Goal: Transaction & Acquisition: Book appointment/travel/reservation

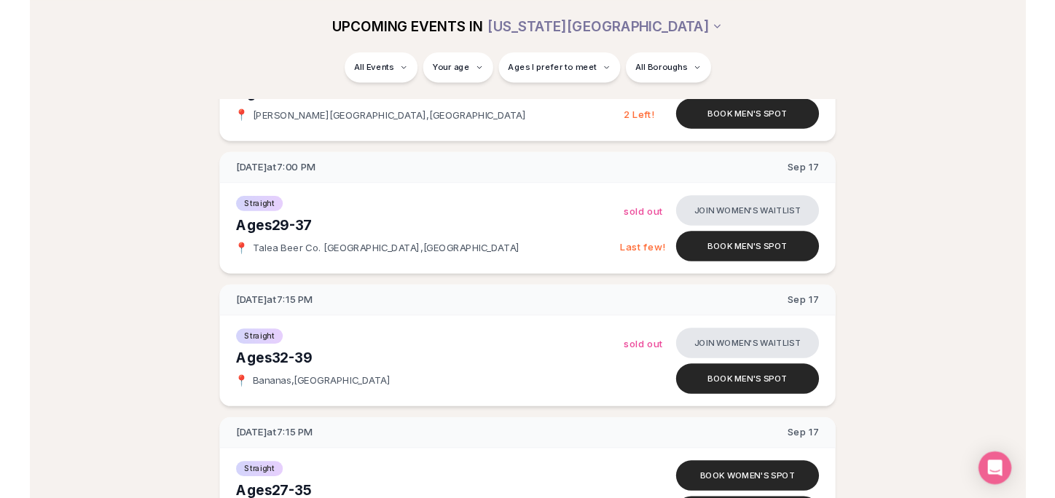
scroll to position [2362, 0]
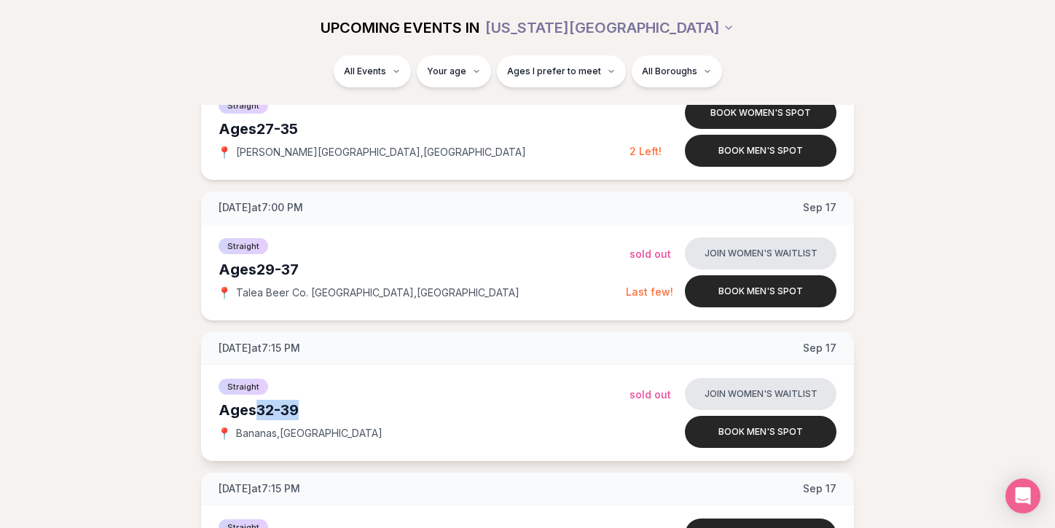
drag, startPoint x: 310, startPoint y: 409, endPoint x: 258, endPoint y: 411, distance: 52.5
click at [258, 411] on div "Ages [DEMOGRAPHIC_DATA]" at bounding box center [423, 410] width 411 height 20
copy div "32-39"
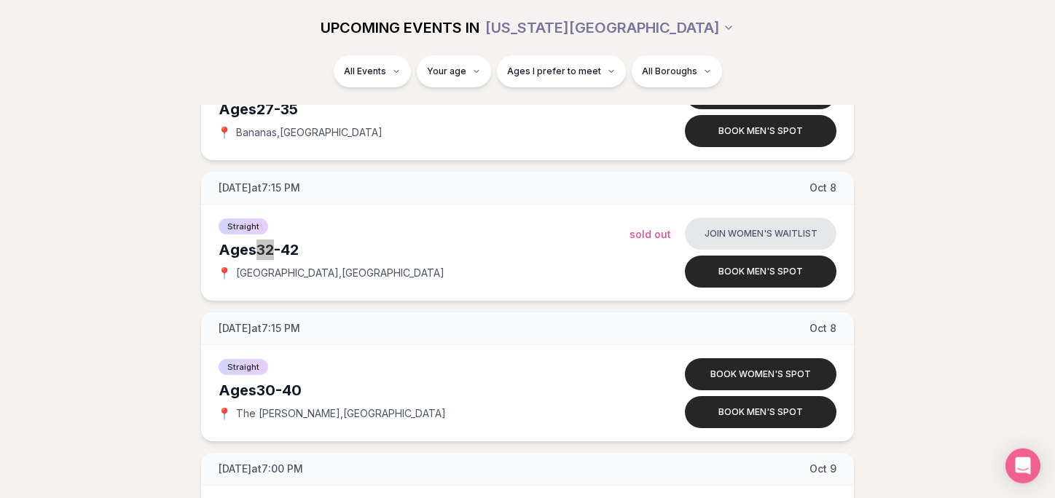
scroll to position [6739, 0]
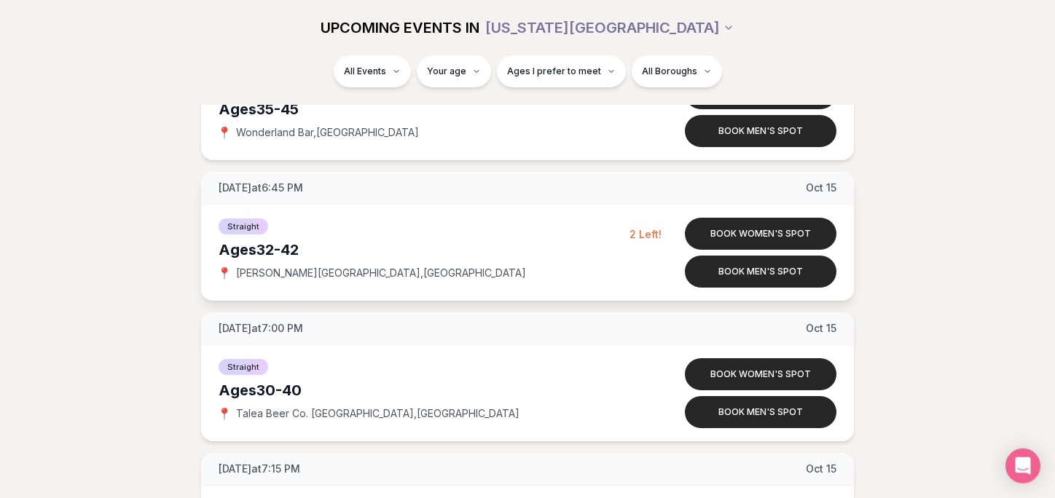
click at [420, 223] on div "Straight" at bounding box center [423, 224] width 411 height 17
click at [724, 236] on button "Book women's spot" at bounding box center [760, 234] width 151 height 32
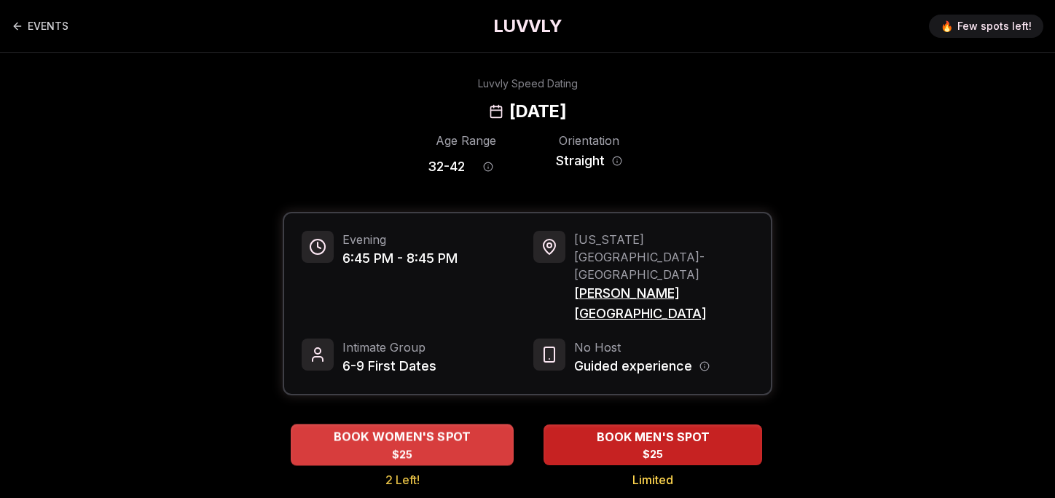
click at [359, 425] on div "BOOK WOMEN'S SPOT $25" at bounding box center [402, 445] width 223 height 40
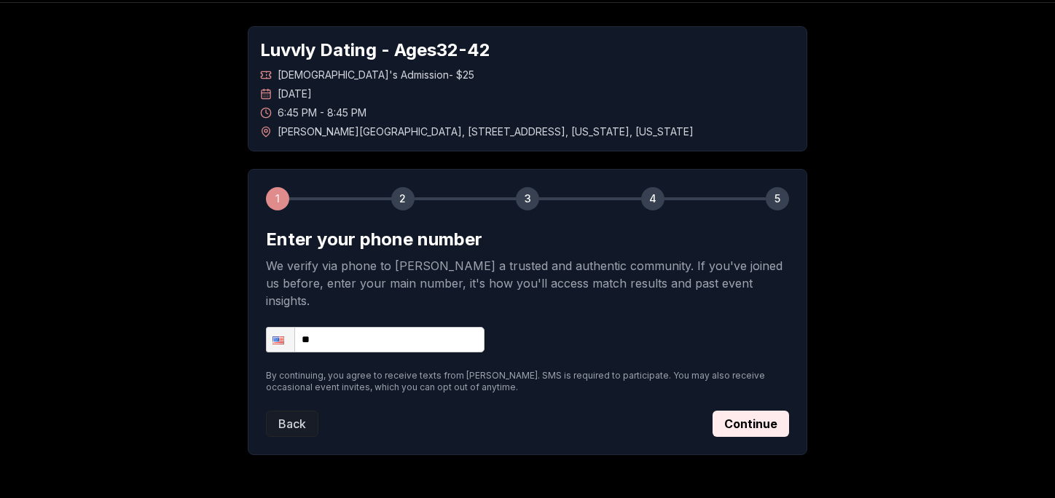
scroll to position [69, 0]
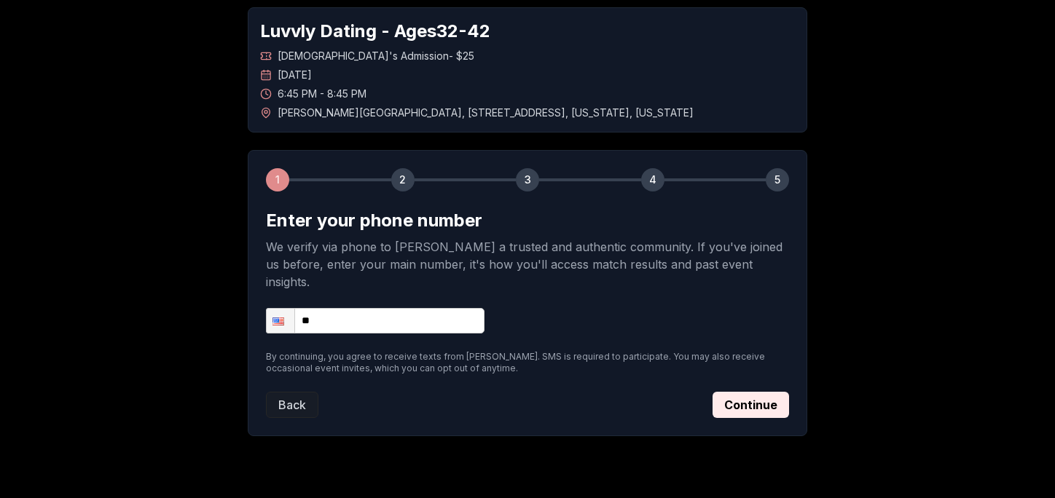
click at [385, 310] on input "**" at bounding box center [375, 320] width 218 height 25
type input "**********"
click at [744, 392] on button "Continue" at bounding box center [750, 405] width 76 height 26
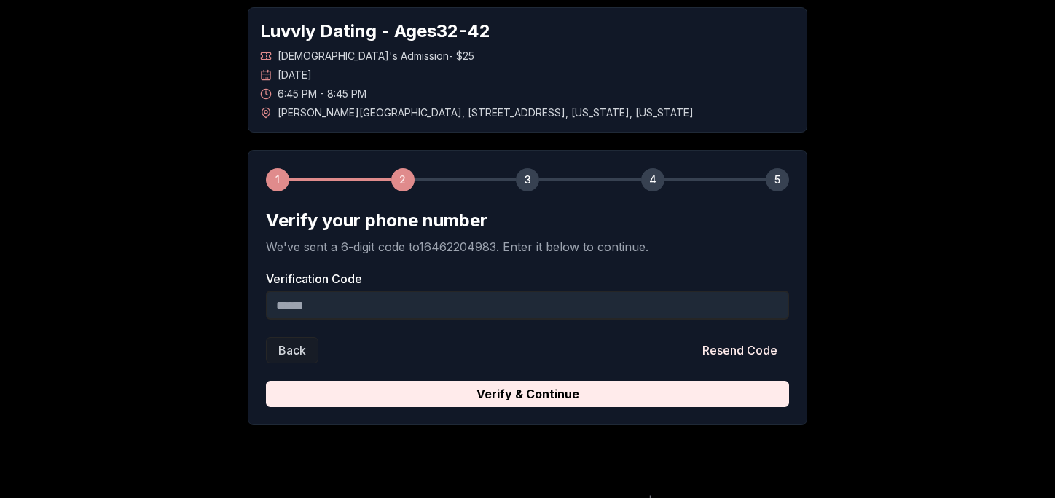
click at [335, 299] on input "Verification Code" at bounding box center [527, 305] width 523 height 29
paste input "******"
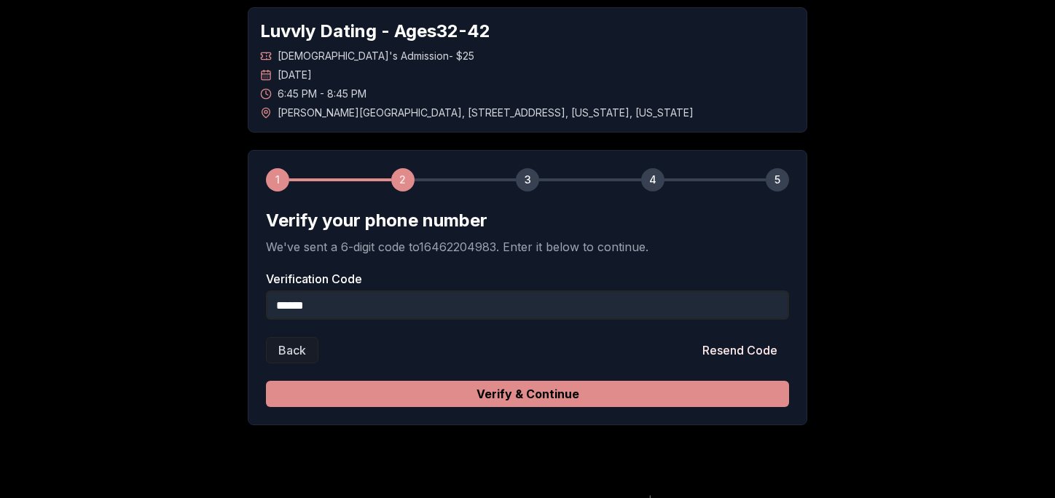
type input "******"
click at [612, 395] on button "Verify & Continue" at bounding box center [527, 394] width 523 height 26
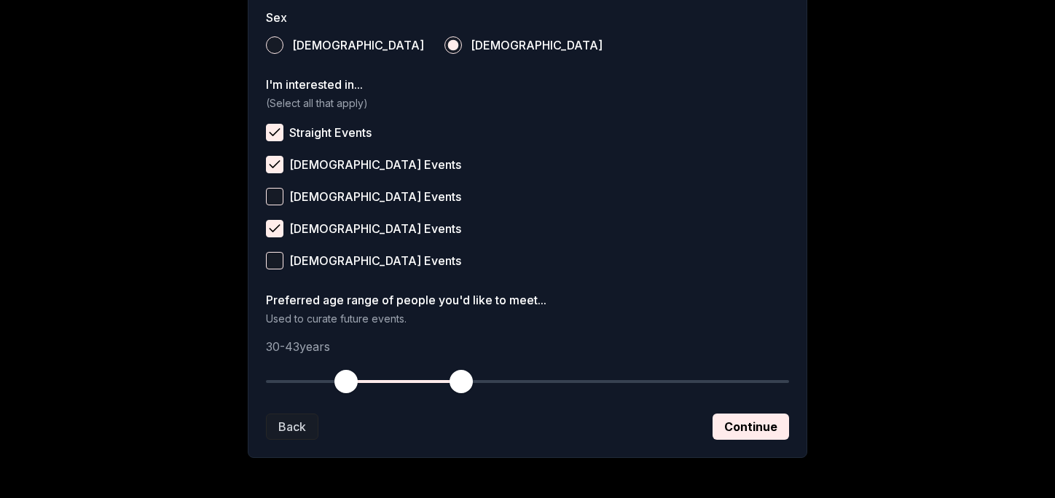
scroll to position [599, 0]
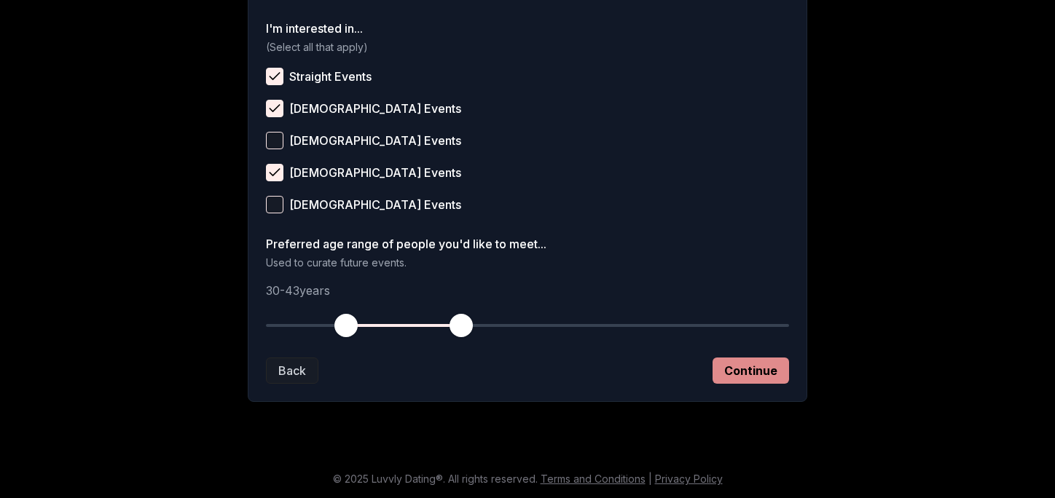
click at [754, 367] on button "Continue" at bounding box center [750, 371] width 76 height 26
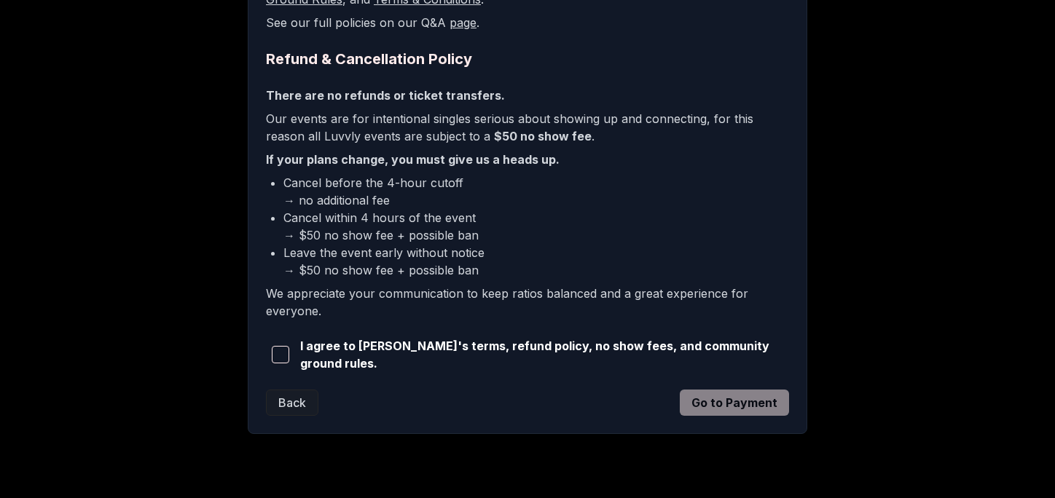
scroll to position [341, 0]
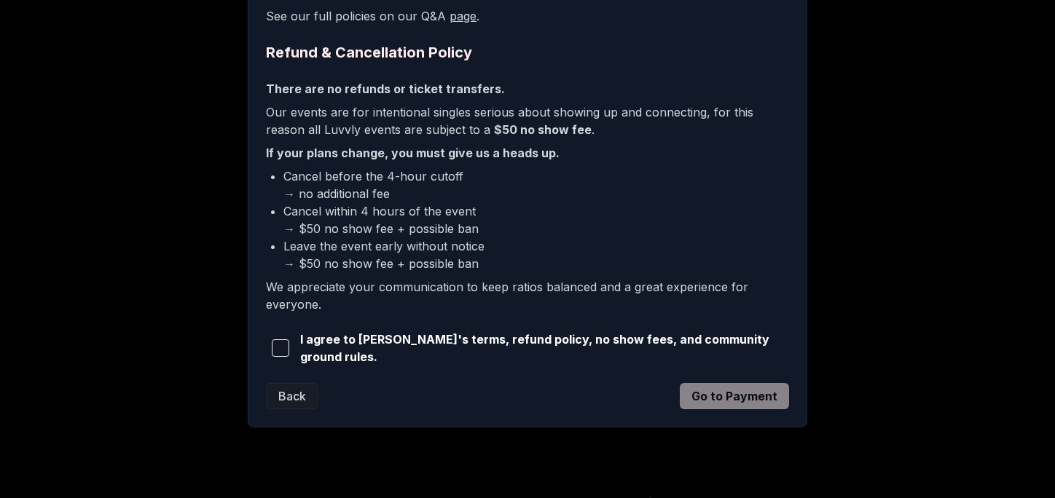
click at [529, 355] on span "I agree to [PERSON_NAME]'s terms, refund policy, no show fees, and community gr…" at bounding box center [544, 348] width 489 height 35
click at [554, 341] on span "I agree to [PERSON_NAME]'s terms, refund policy, no show fees, and community gr…" at bounding box center [544, 348] width 489 height 35
click at [285, 345] on span "button" at bounding box center [280, 347] width 17 height 17
click at [754, 391] on button "Go to Payment" at bounding box center [734, 396] width 109 height 26
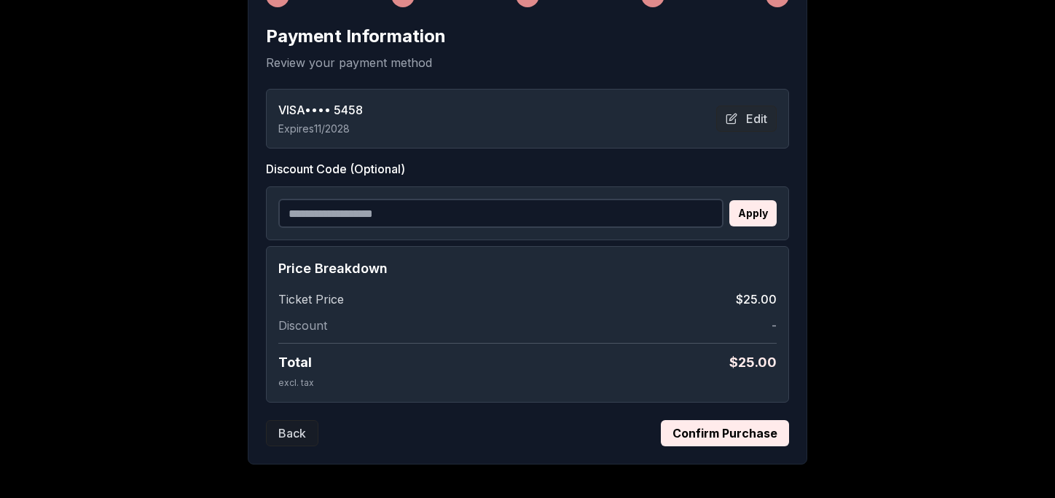
scroll to position [310, 0]
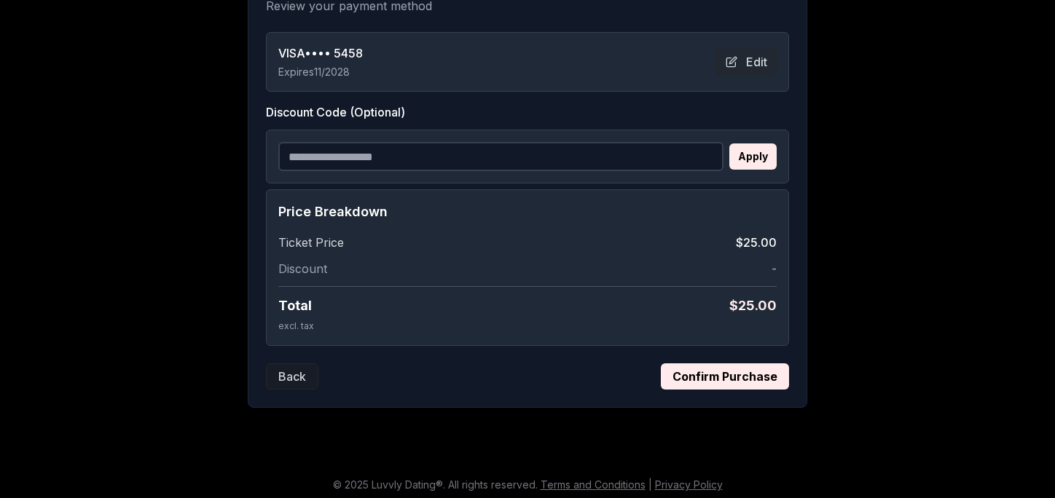
click at [716, 379] on button "Confirm Purchase" at bounding box center [725, 376] width 128 height 26
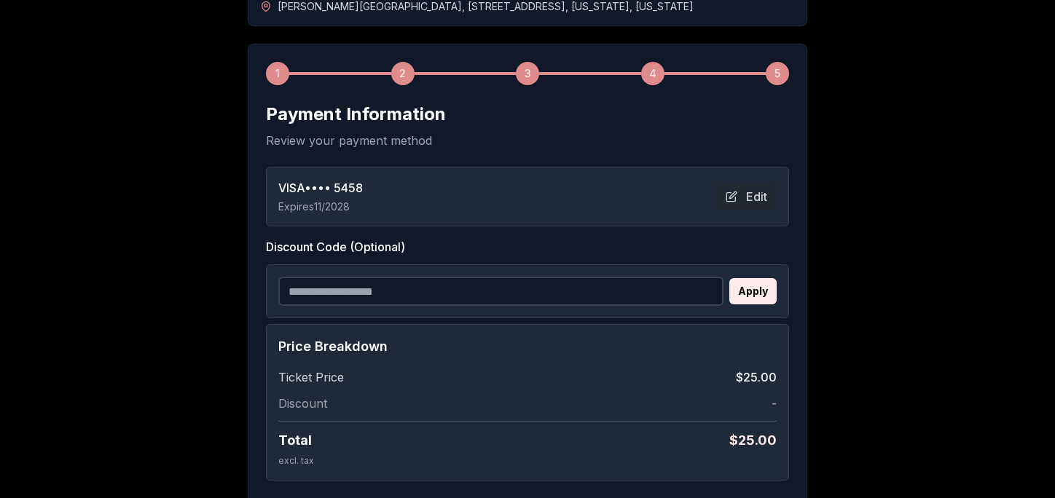
scroll to position [0, 0]
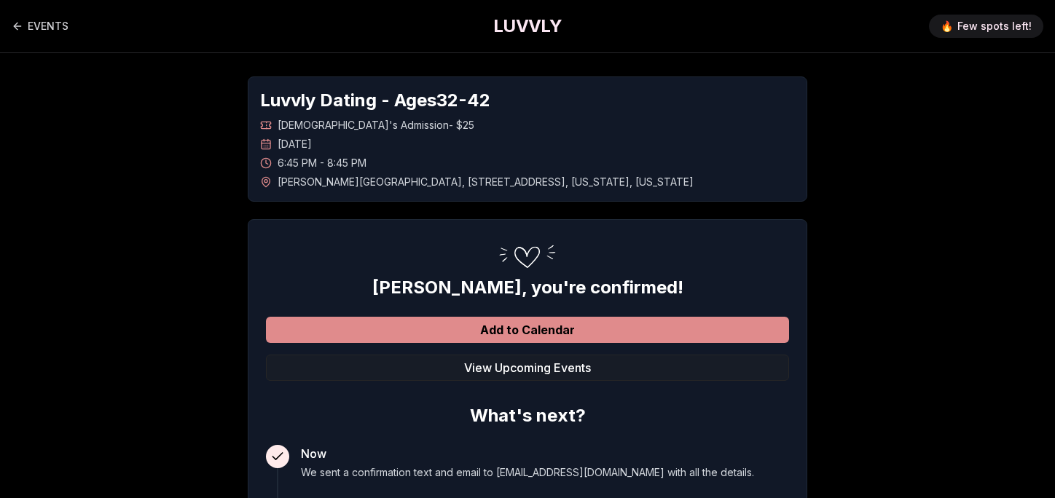
click at [445, 331] on button "Add to Calendar" at bounding box center [527, 330] width 523 height 26
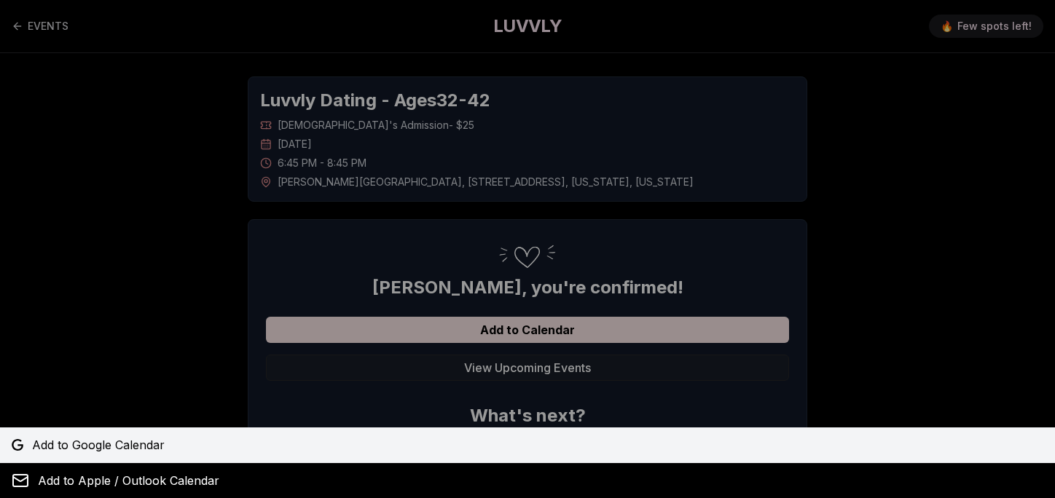
click at [95, 443] on span "Add to Google Calendar" at bounding box center [98, 444] width 133 height 17
